Goal: Task Accomplishment & Management: Complete application form

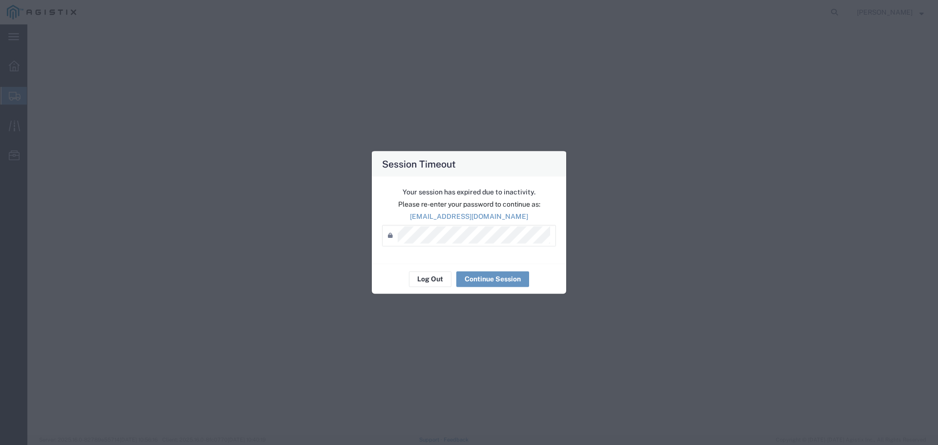
select select "9596"
select select "23082"
select select
select select "[GEOGRAPHIC_DATA]"
select select
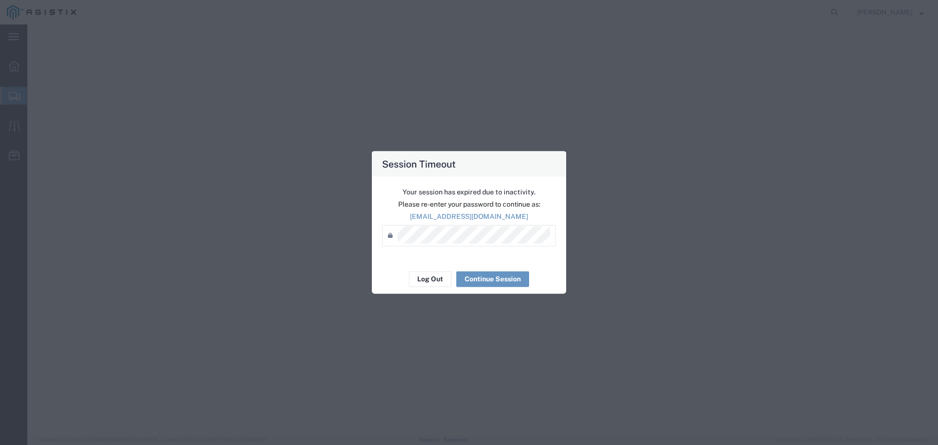
select select "CA"
select select "PURCHORD"
select select "ORDERNUM"
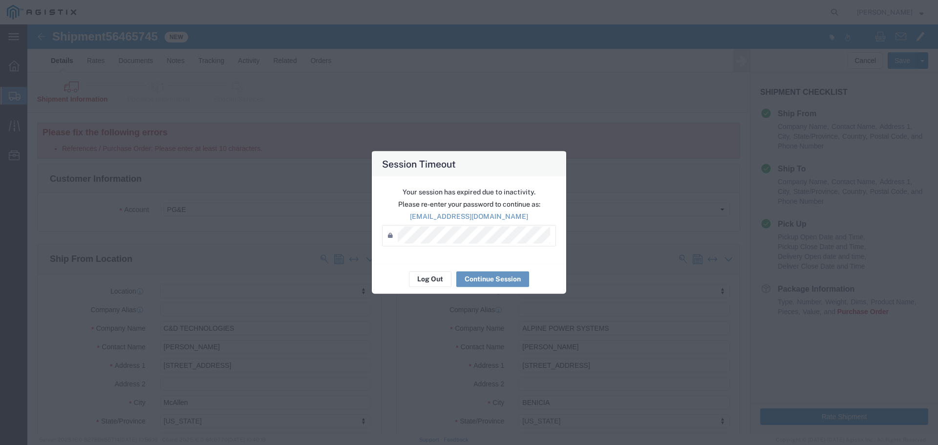
scroll to position [550, 0]
click at [489, 280] on button "Continue Session" at bounding box center [492, 279] width 73 height 16
click at [484, 278] on button "Continue Session" at bounding box center [492, 279] width 73 height 16
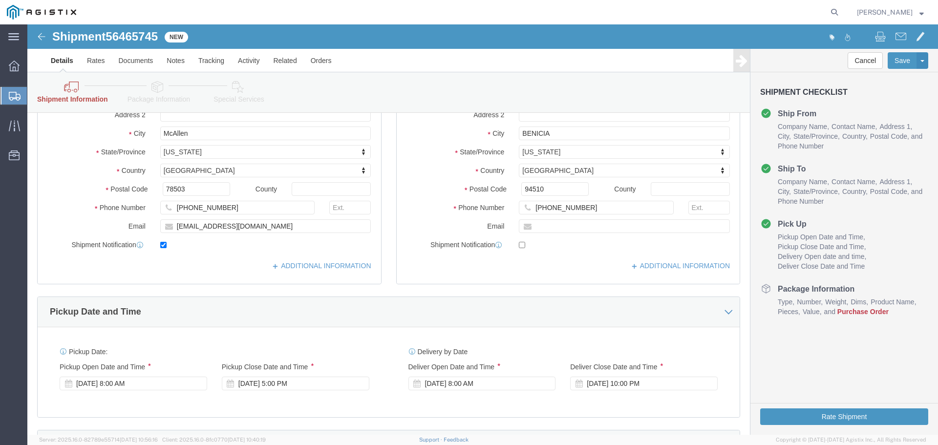
scroll to position [403, 0]
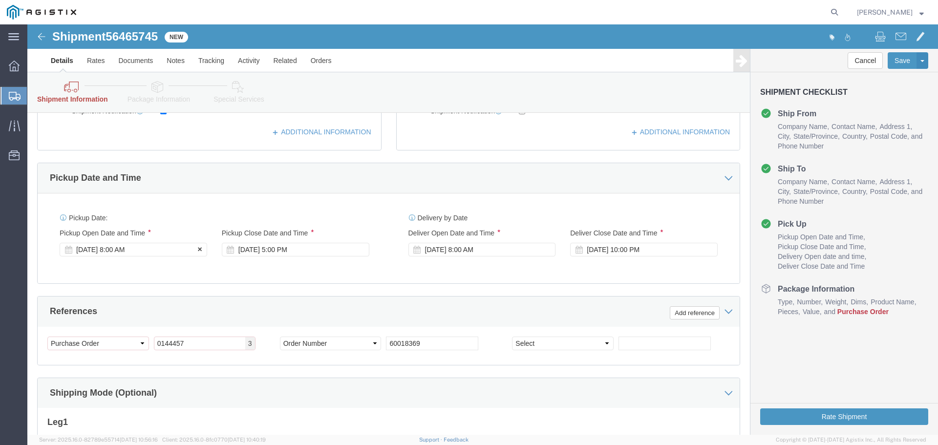
click div "[DATE] 8:00 AM"
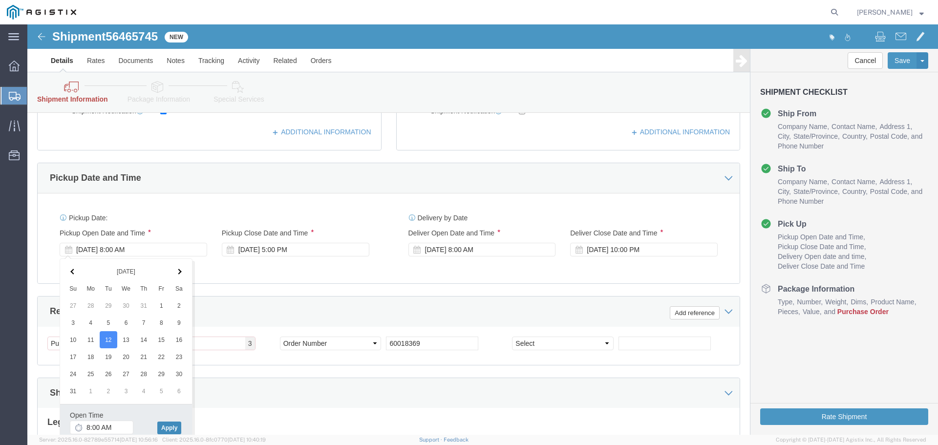
click button "Apply"
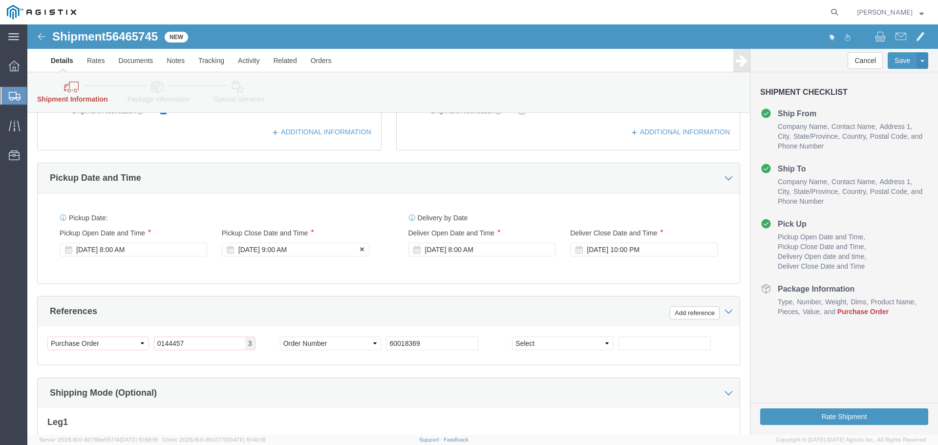
click div "[DATE] 9:00 AM"
click input "5:00 AM"
type input "5:00 PM"
click button "Apply"
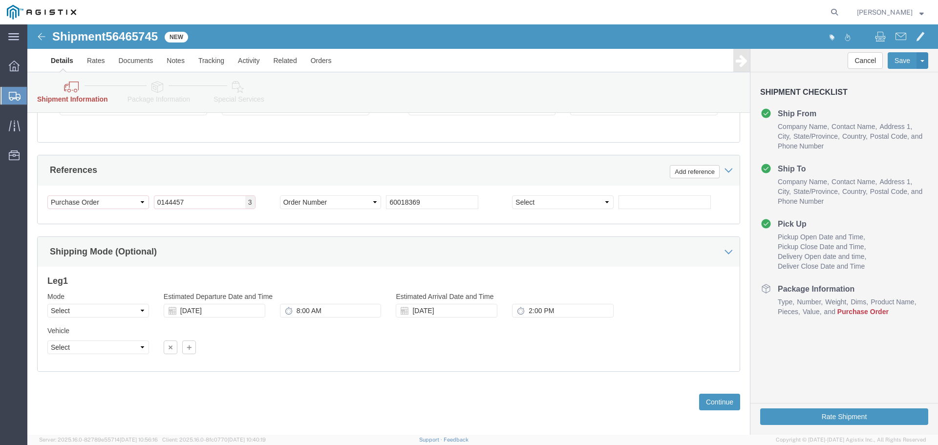
scroll to position [550, 0]
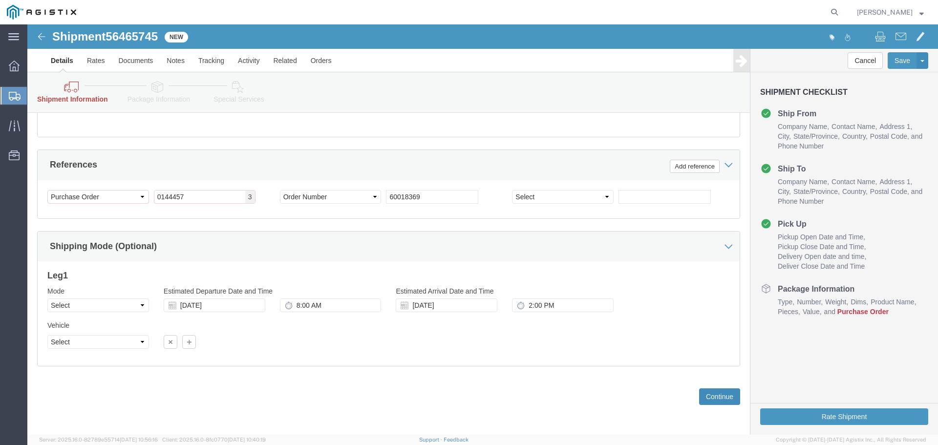
click button "Continue"
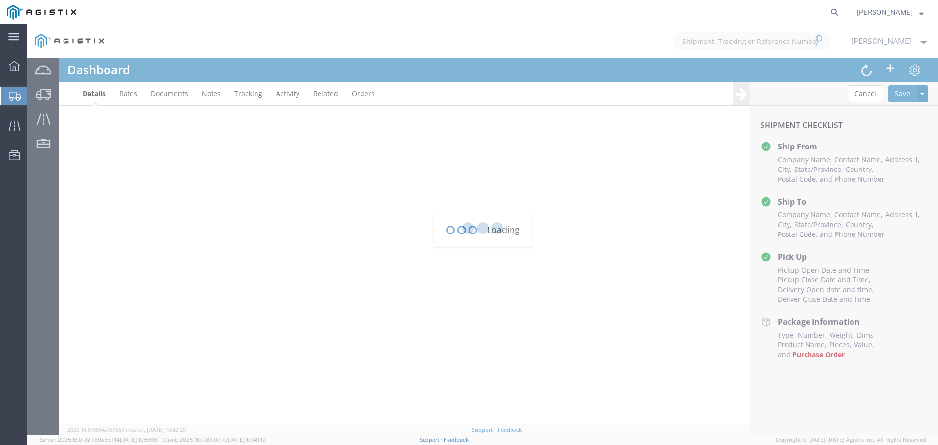
scroll to position [206, 0]
type input "[EMAIL_ADDRESS][DOMAIN_NAME]"
